Goal: Information Seeking & Learning: Find specific fact

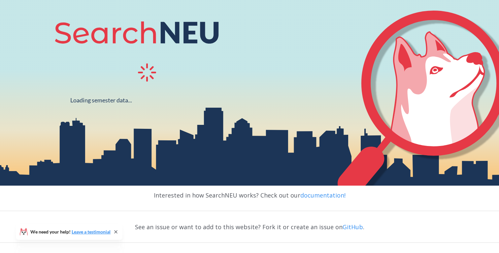
scroll to position [77, 0]
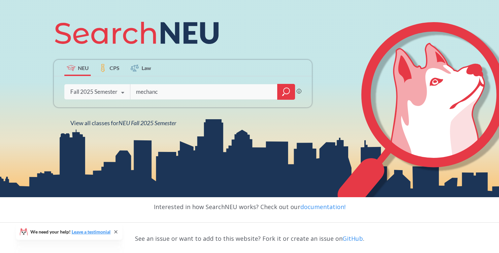
type input "mechanci"
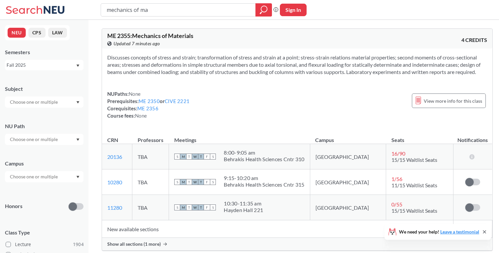
click at [187, 16] on div "mechanics of ma" at bounding box center [186, 9] width 171 height 13
click at [185, 9] on input "mechanics of ma" at bounding box center [178, 9] width 145 height 11
type input "financial accounting and reporting"
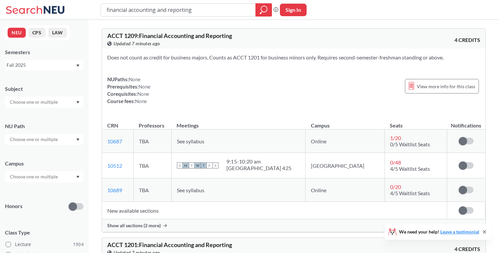
click at [162, 224] on div "Show all sections (2 more)" at bounding box center [293, 225] width 383 height 13
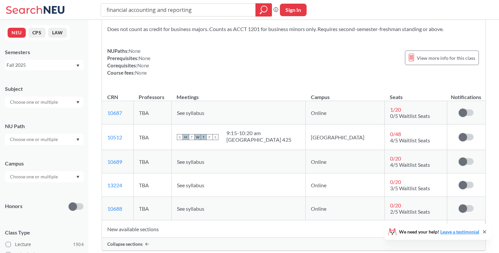
scroll to position [26, 0]
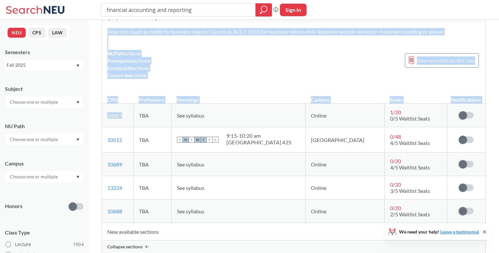
drag, startPoint x: 125, startPoint y: 113, endPoint x: 98, endPoint y: 113, distance: 26.7
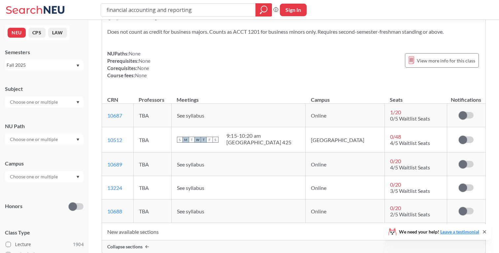
click at [131, 121] on td "10687 View this section on Banner." at bounding box center [117, 115] width 31 height 23
drag, startPoint x: 127, startPoint y: 114, endPoint x: 108, endPoint y: 114, distance: 19.5
click at [108, 114] on td "10687 View this section on Banner." at bounding box center [117, 115] width 31 height 23
copy link "10687"
drag, startPoint x: 125, startPoint y: 164, endPoint x: 105, endPoint y: 164, distance: 20.1
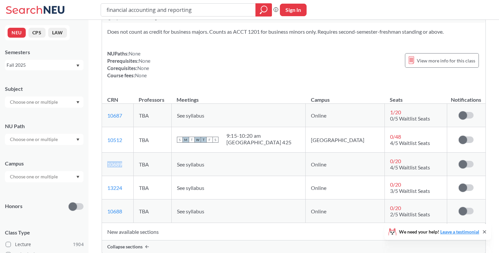
click at [105, 164] on td "10689 View this section on Banner." at bounding box center [117, 163] width 31 height 23
copy link "10689"
drag, startPoint x: 132, startPoint y: 190, endPoint x: 108, endPoint y: 188, distance: 24.2
click at [108, 188] on td "13224 View this section on Banner." at bounding box center [117, 187] width 31 height 23
copy link "13224"
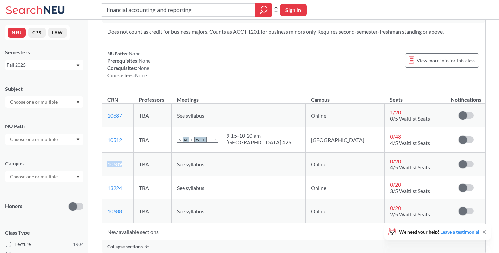
drag, startPoint x: 127, startPoint y: 163, endPoint x: 105, endPoint y: 163, distance: 22.1
click at [105, 163] on td "10689 View this section on Banner." at bounding box center [117, 163] width 31 height 23
drag, startPoint x: 128, startPoint y: 213, endPoint x: 108, endPoint y: 210, distance: 20.7
click at [108, 210] on td "10688 View this section on Banner." at bounding box center [117, 210] width 31 height 23
click at [167, 210] on td "TBA" at bounding box center [152, 210] width 38 height 23
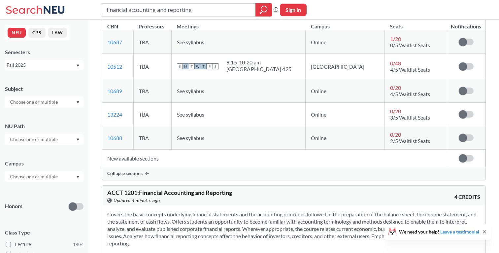
scroll to position [101, 0]
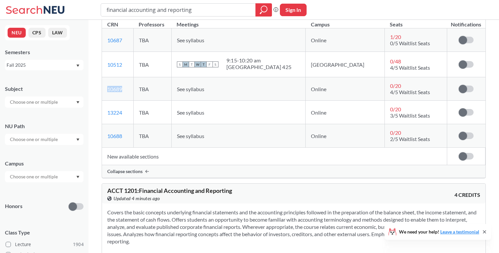
drag, startPoint x: 130, startPoint y: 88, endPoint x: 104, endPoint y: 88, distance: 25.4
click at [104, 88] on td "10689 View this section on Banner." at bounding box center [117, 88] width 31 height 23
copy link "10689"
